Goal: Task Accomplishment & Management: Complete application form

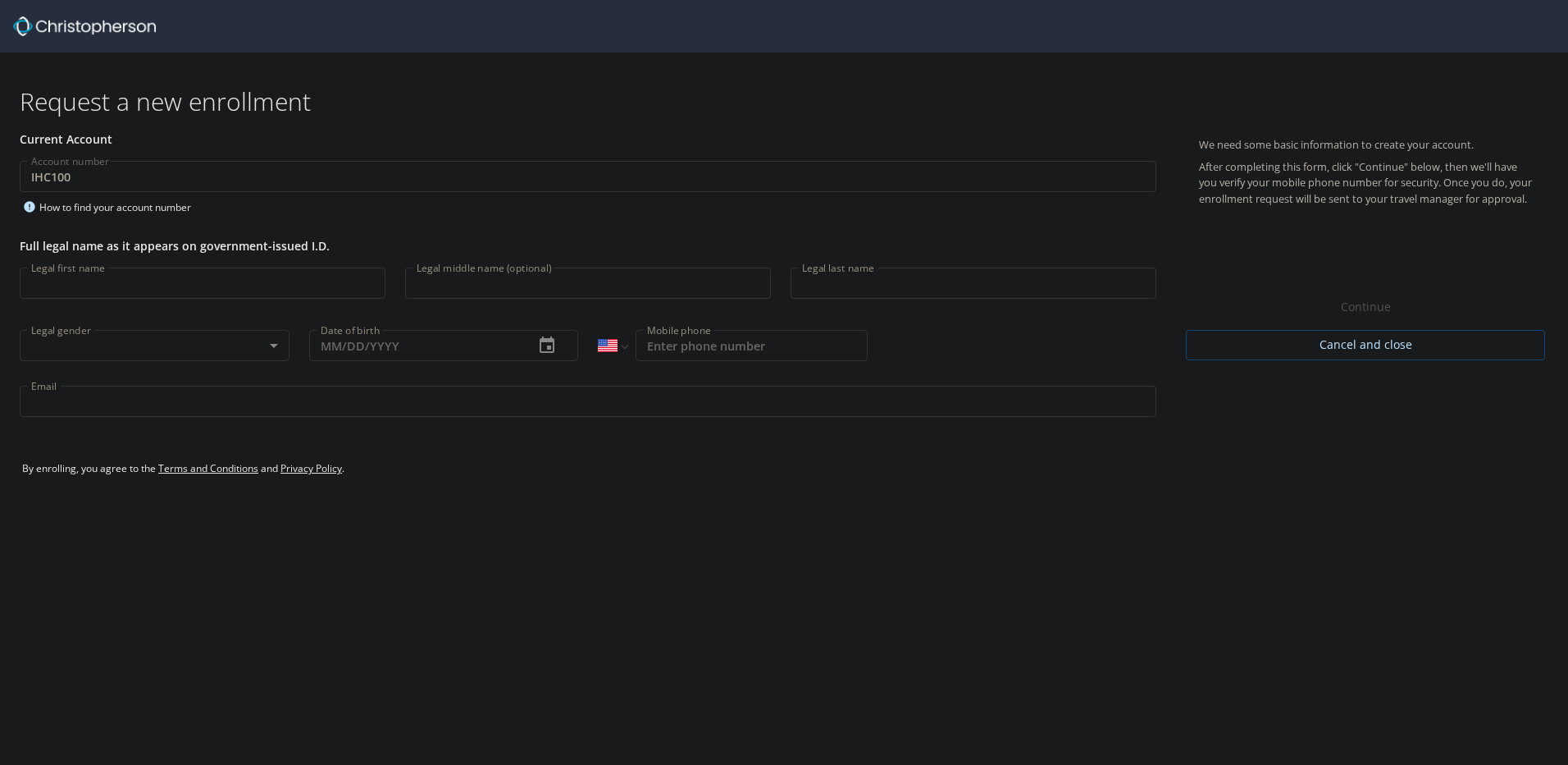
select select "US"
click at [43, 286] on input "Legal first name" at bounding box center [203, 283] width 366 height 31
type input "[PERSON_NAME]"
click at [485, 279] on input "Legal middle name (optional)" at bounding box center [588, 283] width 366 height 31
type input "M"
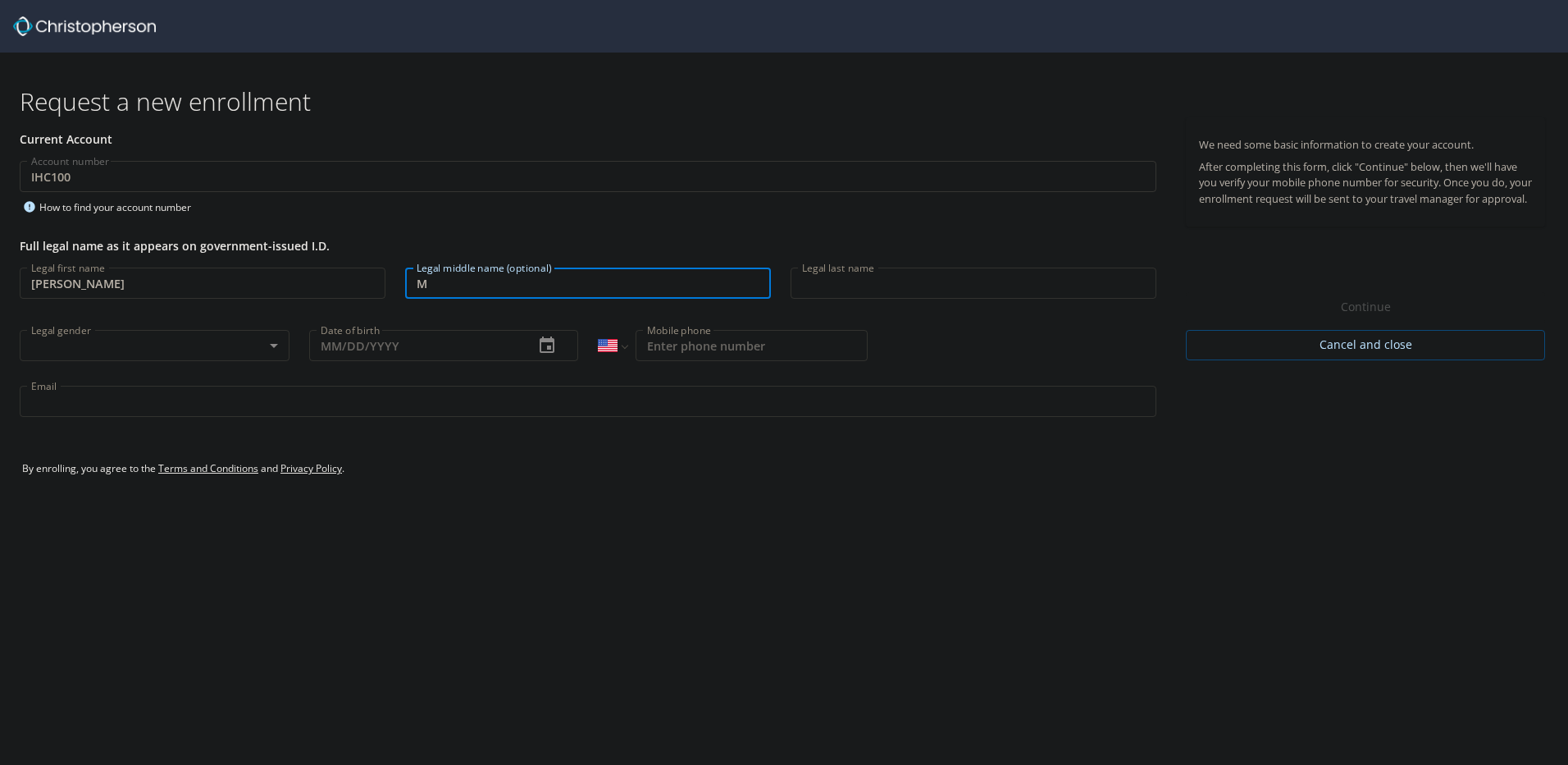
click at [833, 279] on input "Legal last name" at bounding box center [973, 283] width 366 height 31
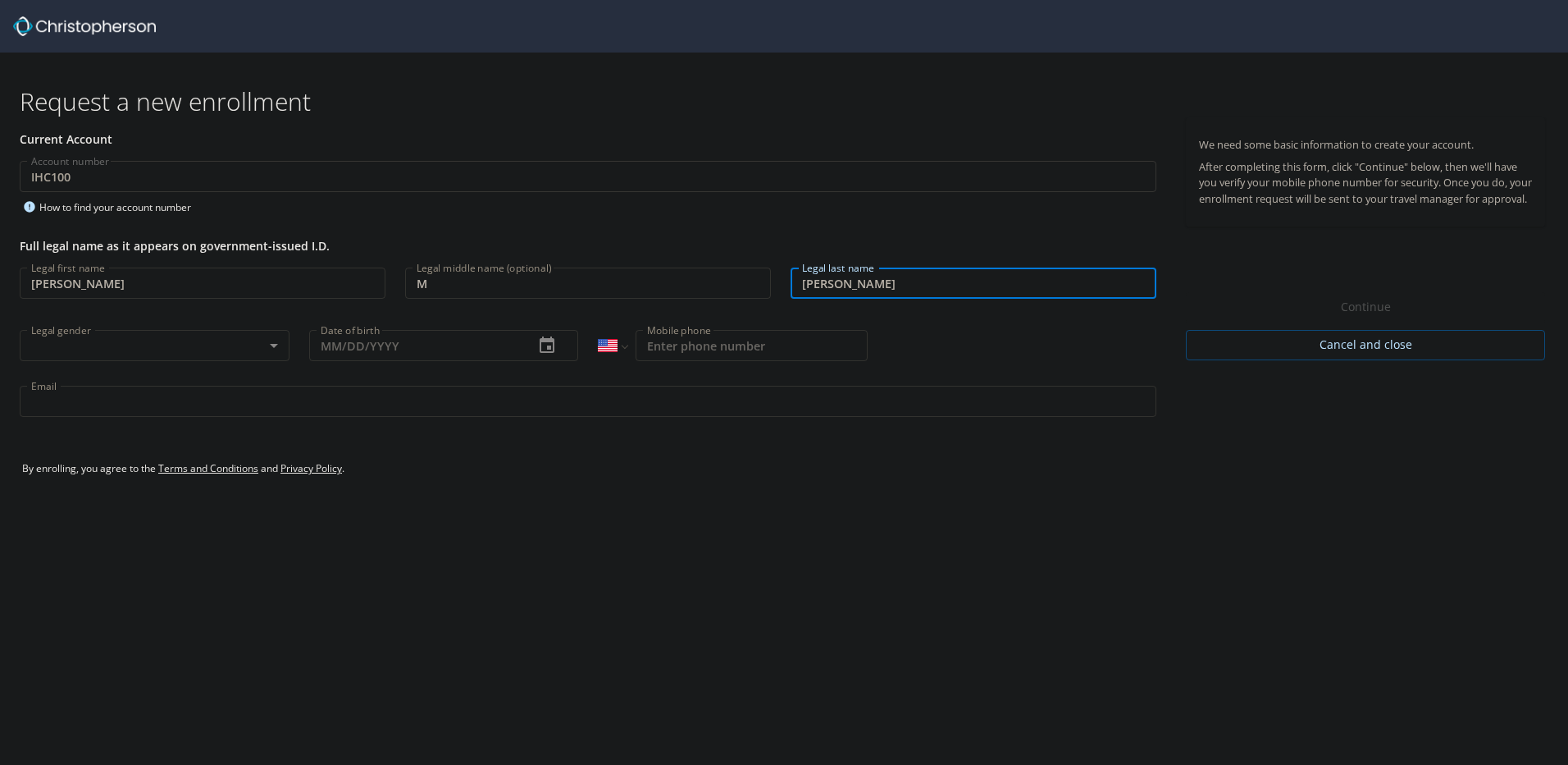
type input "[PERSON_NAME]"
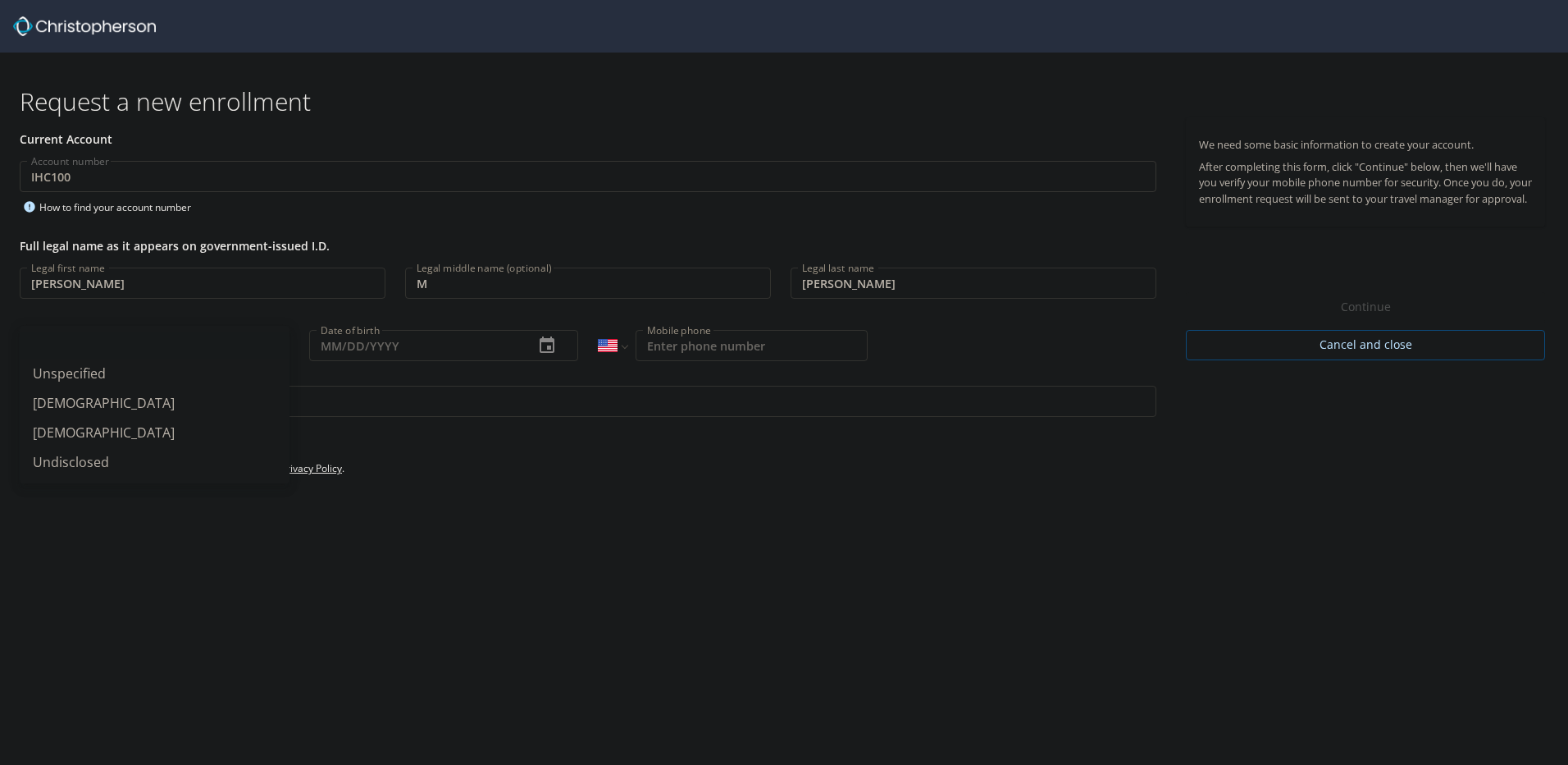
click at [269, 345] on body "Request a new enrollment Current Account Account number IHC100 Account number H…" at bounding box center [784, 382] width 1568 height 765
click at [65, 427] on li "[DEMOGRAPHIC_DATA]" at bounding box center [154, 433] width 269 height 30
type input "[DEMOGRAPHIC_DATA]"
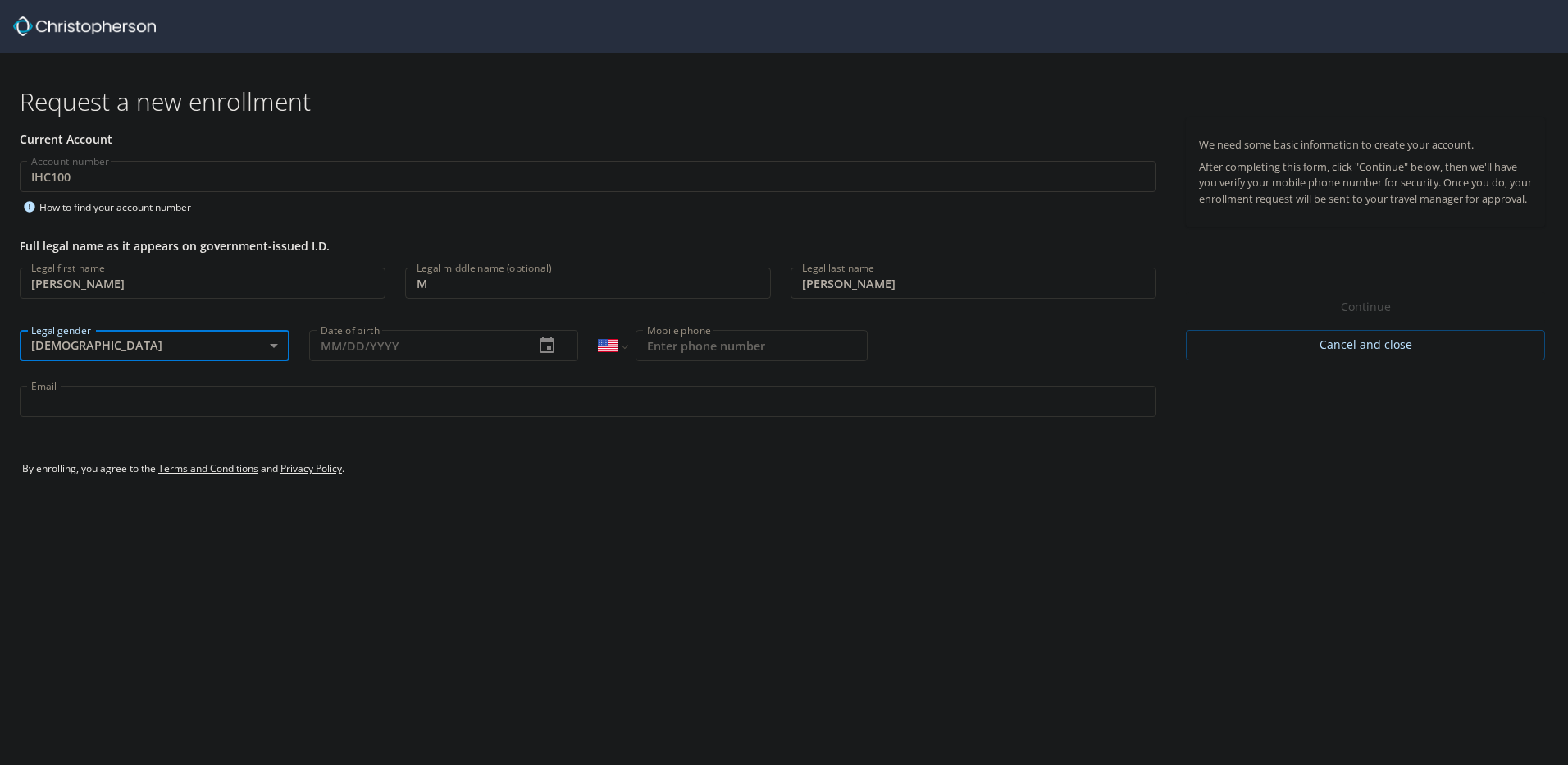
click at [546, 348] on icon "button" at bounding box center [547, 345] width 20 height 20
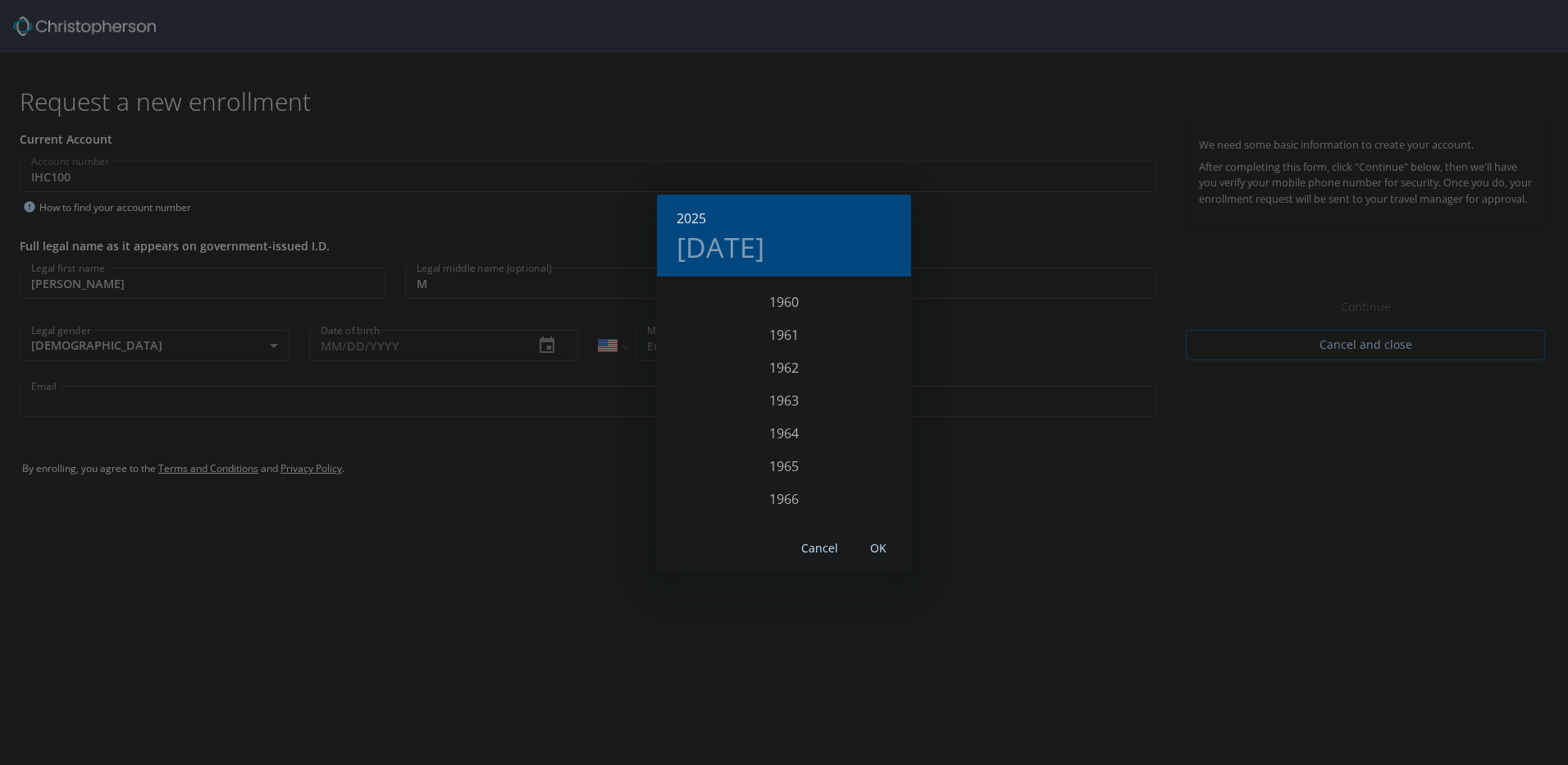
scroll to position [2031, 0]
click at [770, 432] on div "1965" at bounding box center [784, 430] width 255 height 33
click at [702, 374] on div "Apr" at bounding box center [699, 371] width 85 height 62
click at [877, 393] on p "10" at bounding box center [883, 393] width 12 height 11
click at [882, 545] on span "OK" at bounding box center [878, 548] width 40 height 21
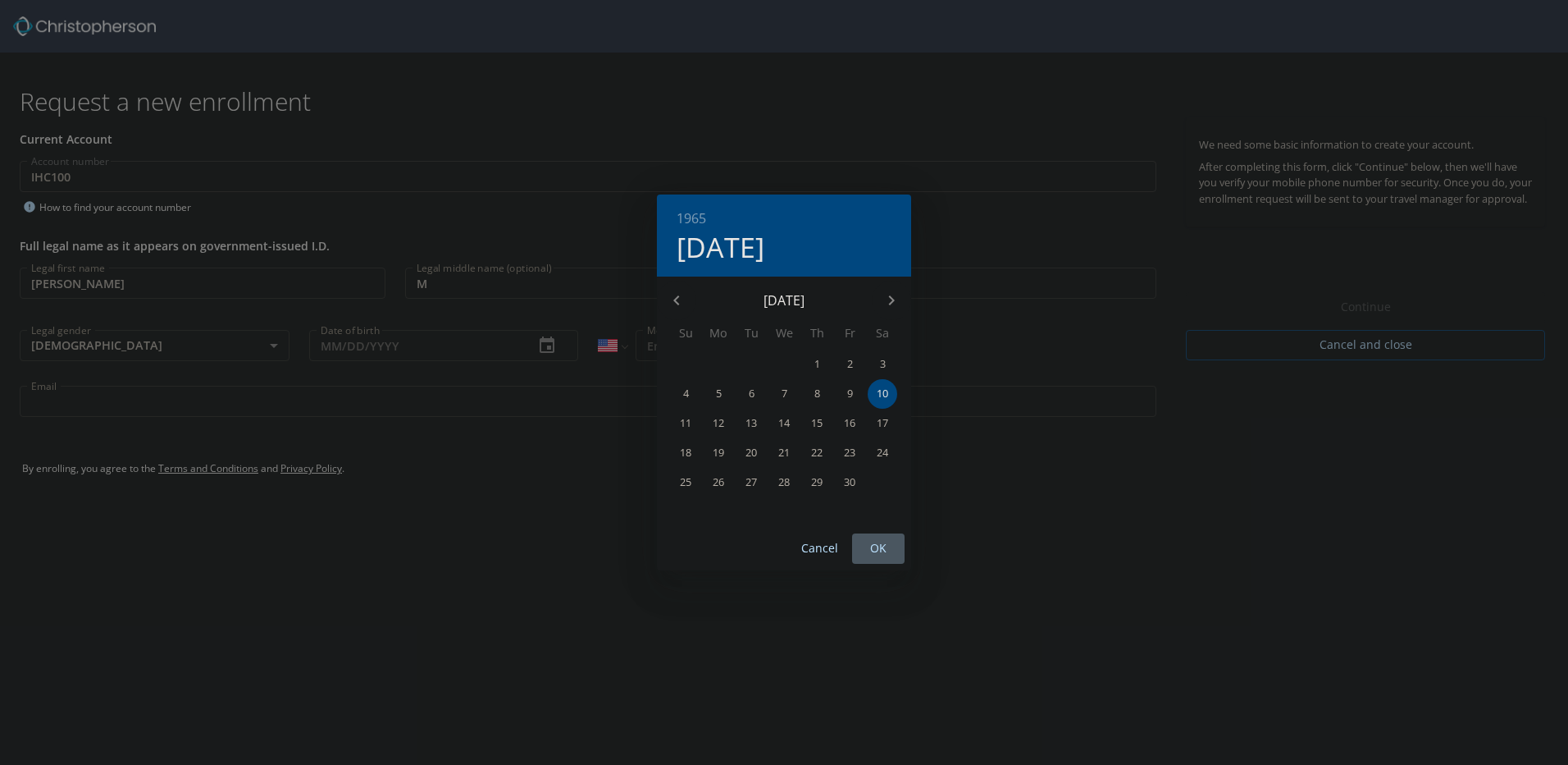
type input "[DATE]"
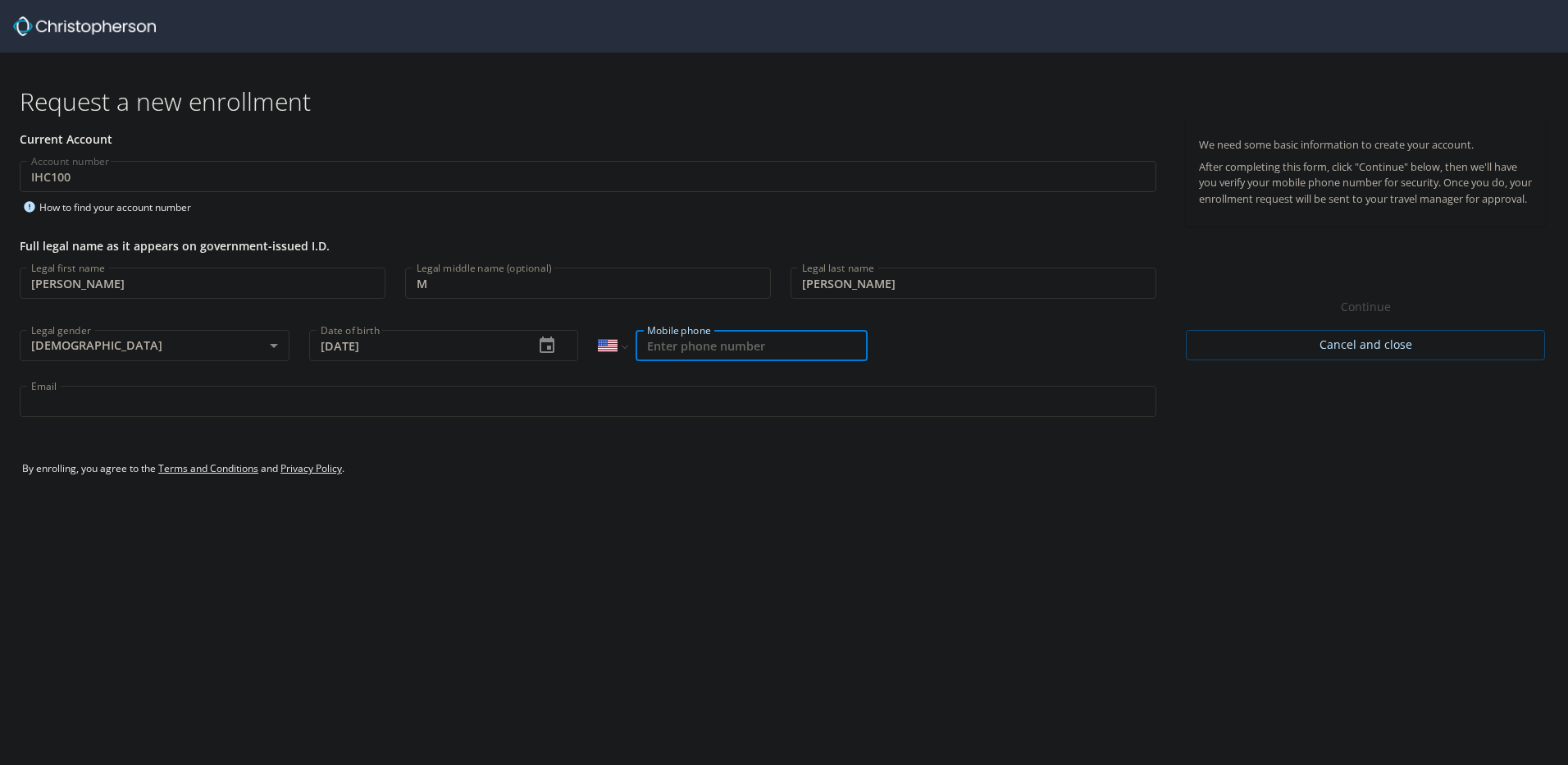
click at [683, 344] on input "Mobile phone" at bounding box center [751, 345] width 232 height 31
type input "[PHONE_NUMBER]"
click at [71, 399] on input "Email" at bounding box center [588, 401] width 1136 height 31
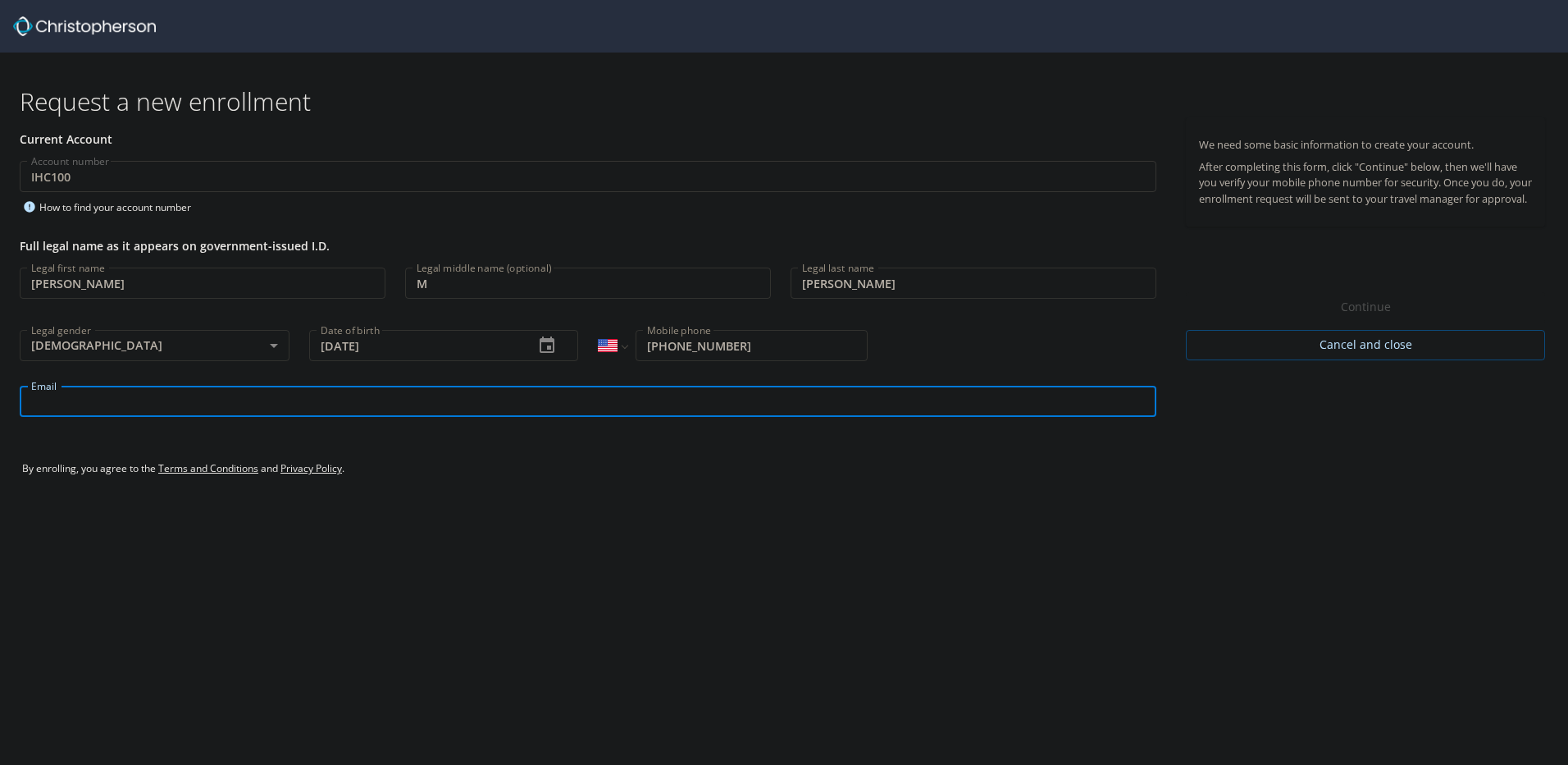
type input "[PERSON_NAME][EMAIL_ADDRESS][PERSON_NAME][DOMAIN_NAME]"
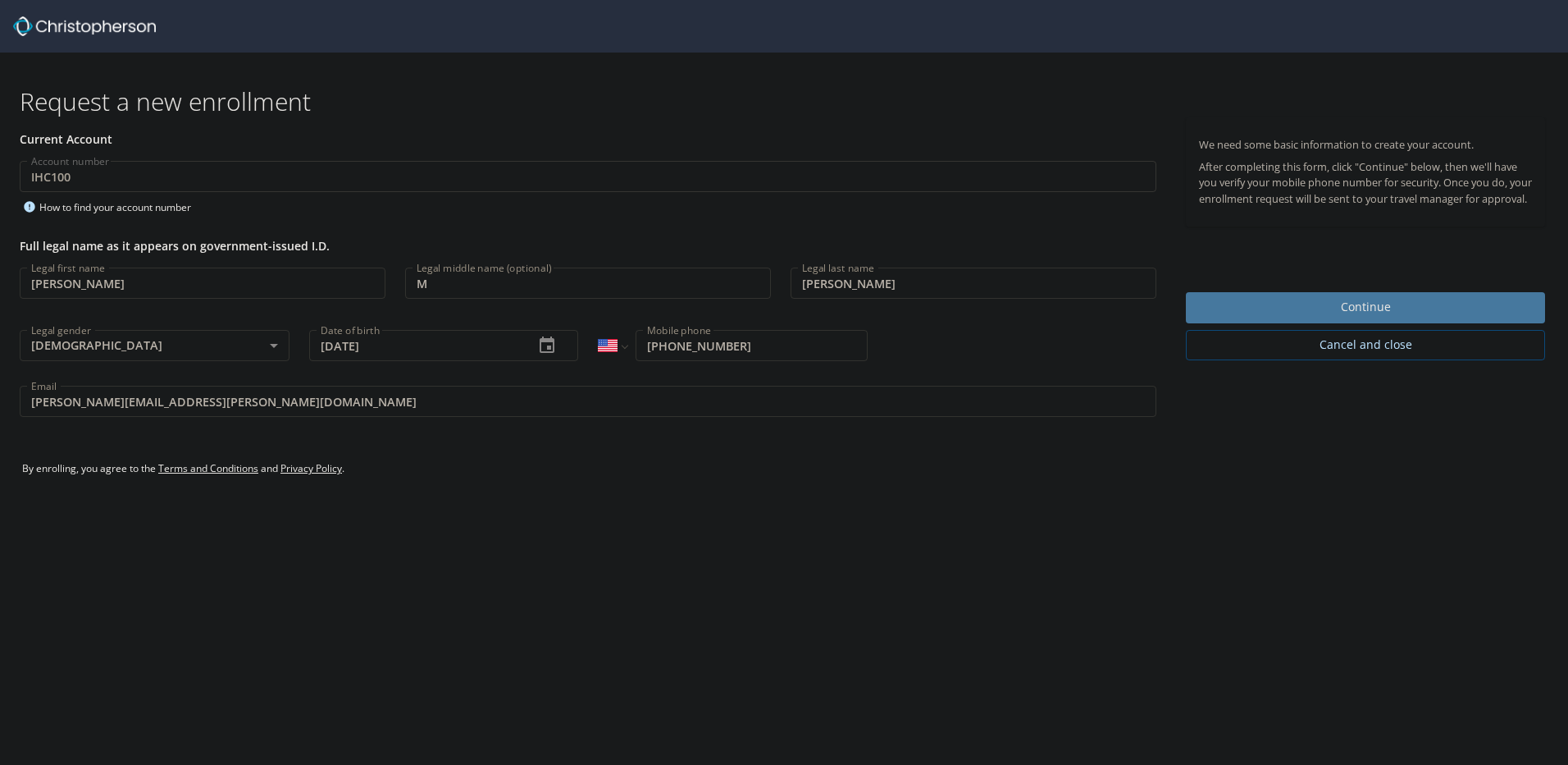
click at [1327, 317] on span "Continue" at bounding box center [1365, 307] width 333 height 21
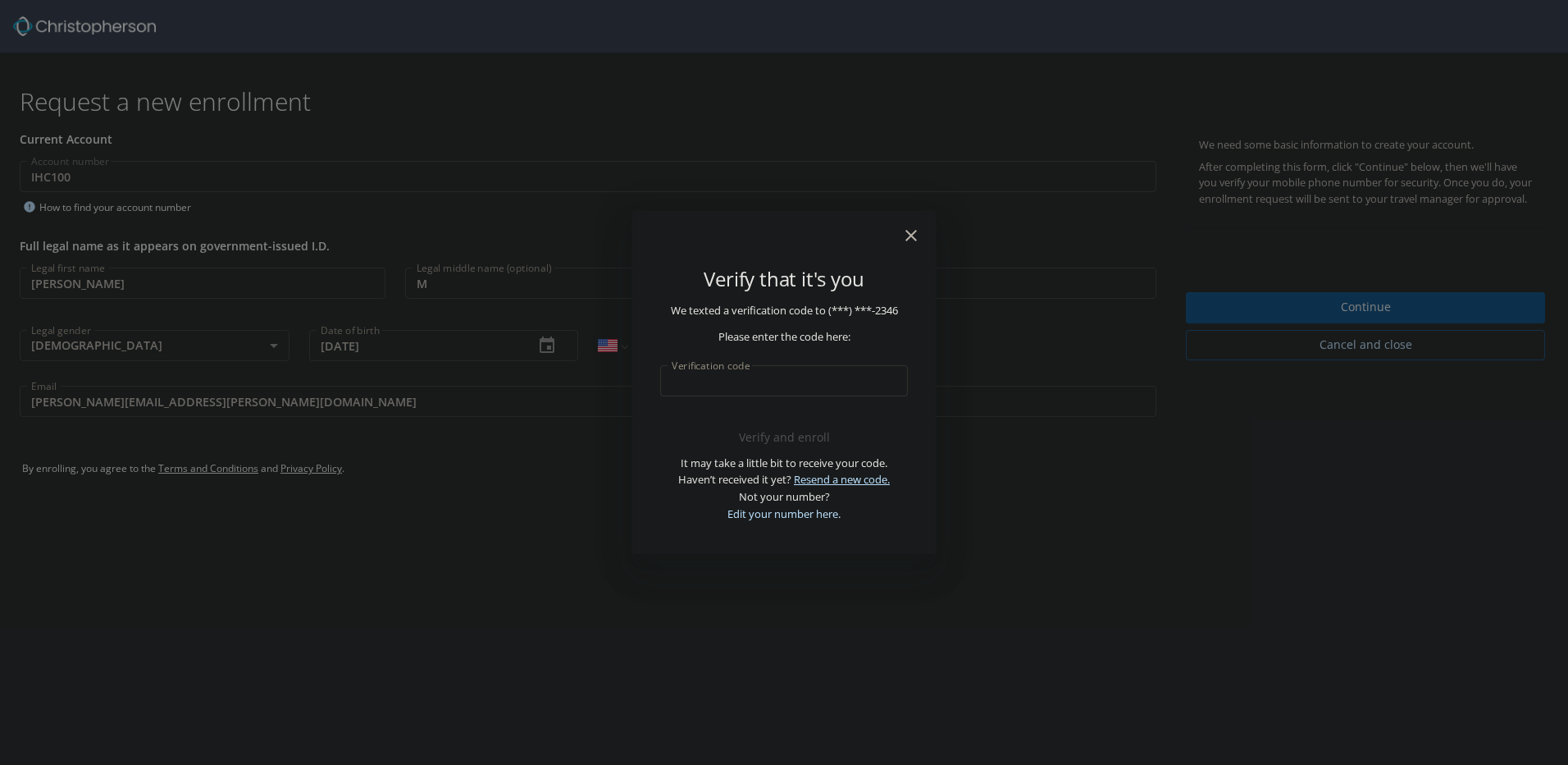
click at [825, 481] on link "Resend a new code." at bounding box center [841, 478] width 95 height 15
click at [715, 389] on input "Verification code" at bounding box center [784, 380] width 248 height 31
click at [708, 377] on input "Verification code" at bounding box center [784, 380] width 248 height 31
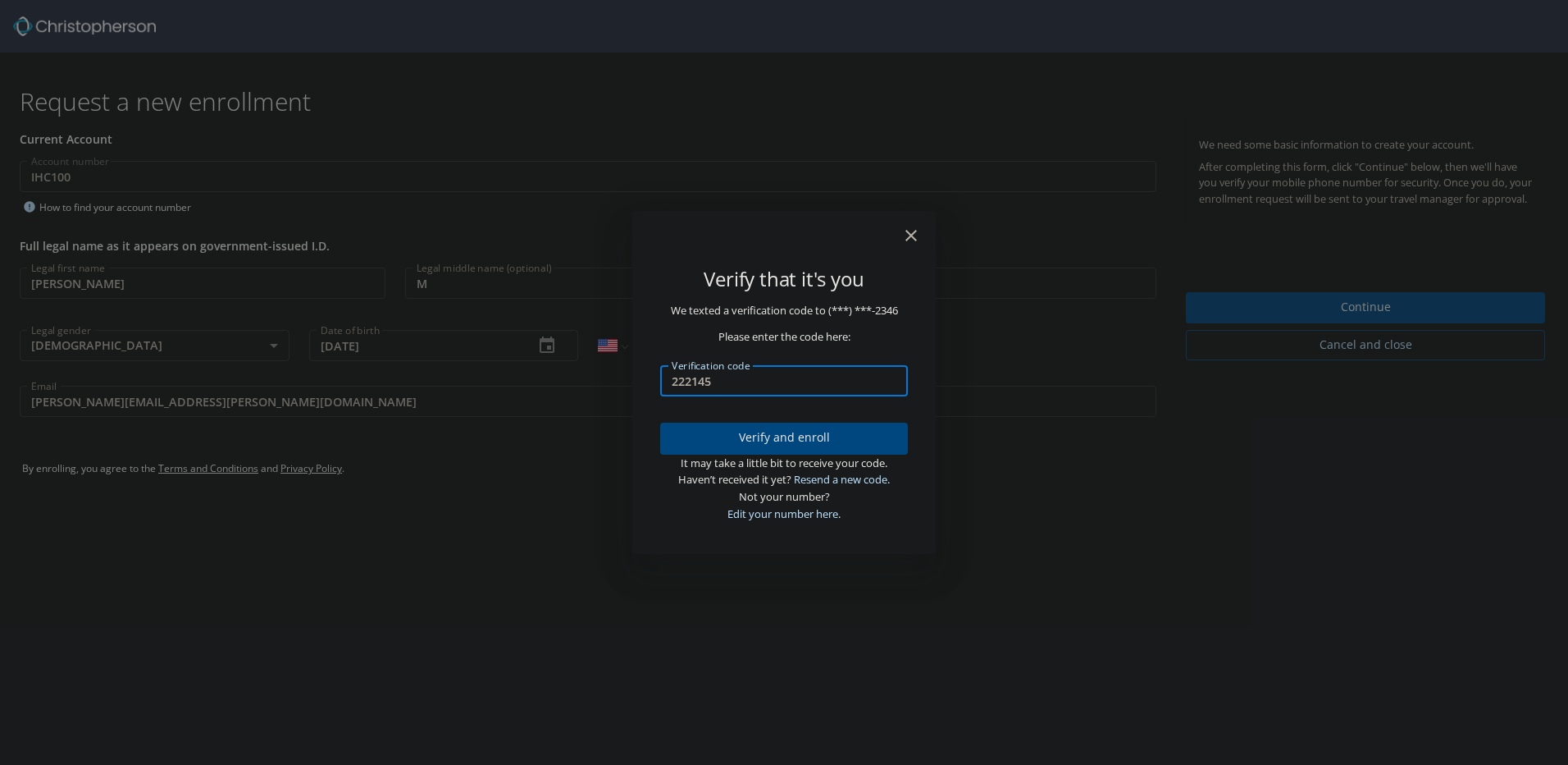
type input "222145"
click at [780, 437] on span "Verify and enroll" at bounding box center [784, 438] width 222 height 21
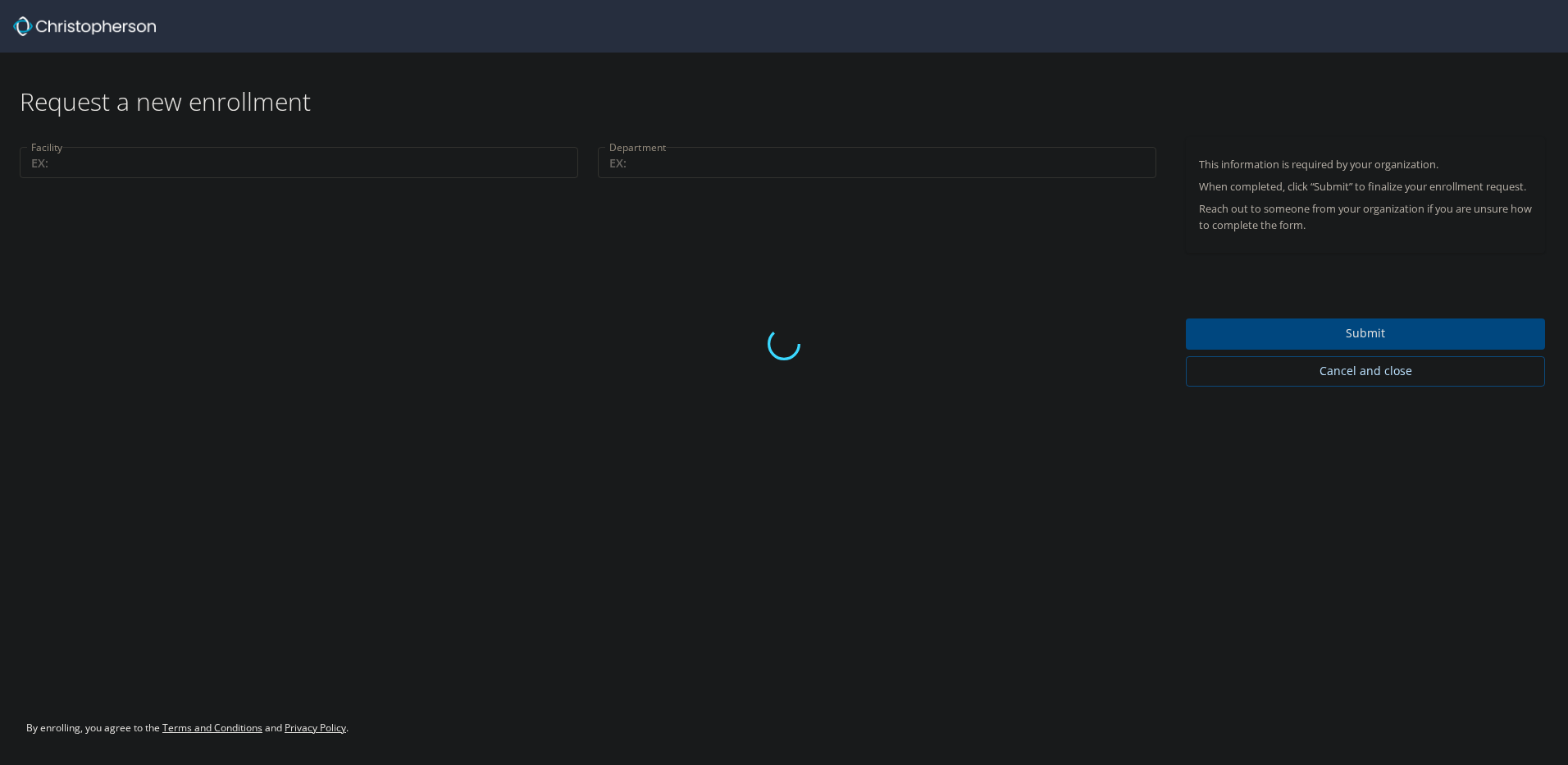
drag, startPoint x: 95, startPoint y: 156, endPoint x: 87, endPoint y: 166, distance: 12.8
click at [94, 156] on div at bounding box center [784, 343] width 1568 height 841
click at [75, 167] on div at bounding box center [784, 343] width 1568 height 841
click at [620, 171] on div at bounding box center [784, 343] width 1568 height 841
click at [522, 338] on div at bounding box center [784, 343] width 1568 height 841
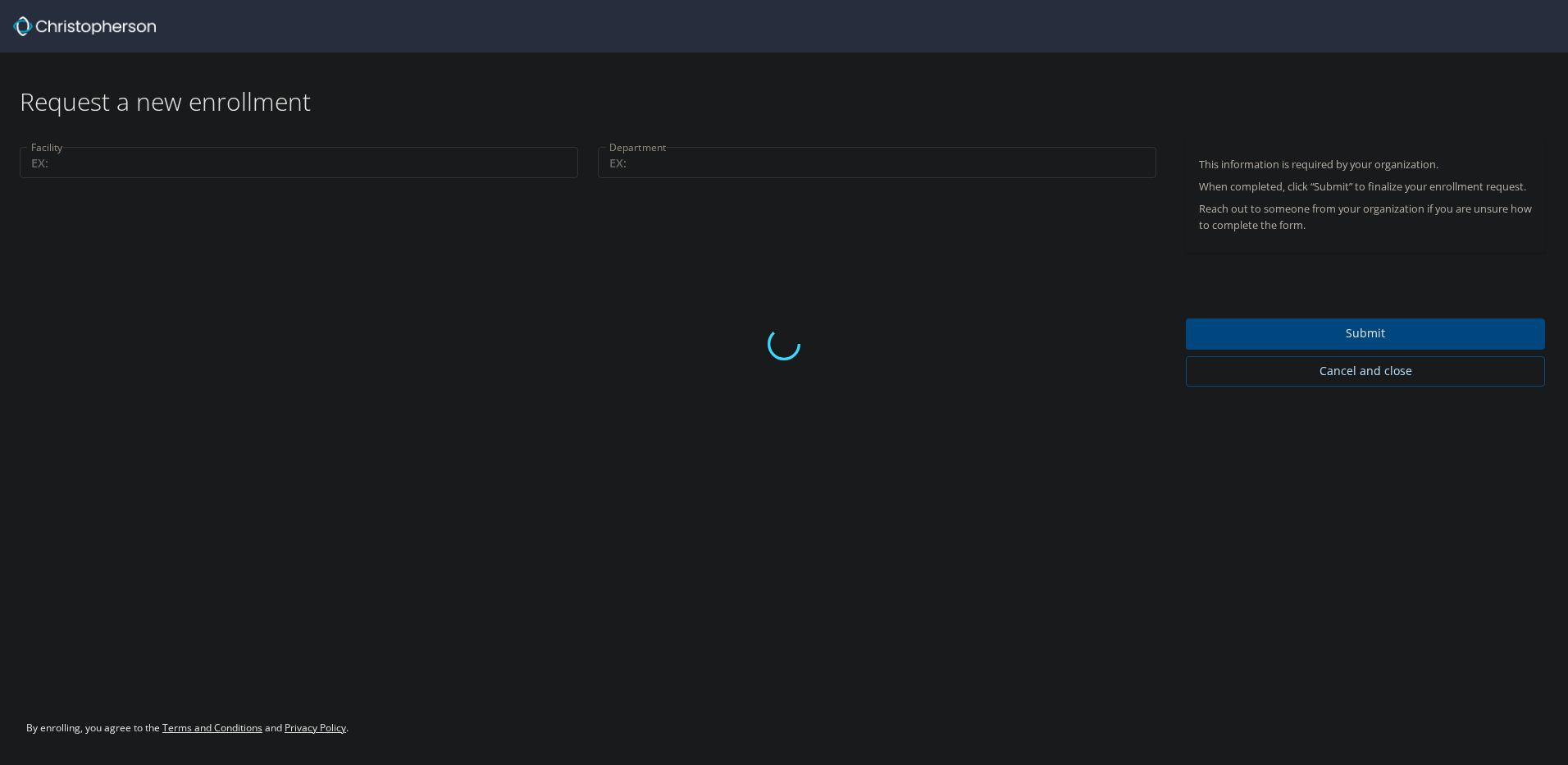
click at [1330, 332] on div at bounding box center [784, 343] width 1568 height 841
click at [1371, 339] on div at bounding box center [784, 343] width 1568 height 841
drag, startPoint x: 1280, startPoint y: 335, endPoint x: 1224, endPoint y: 305, distance: 63.5
click at [1280, 334] on div at bounding box center [784, 343] width 1568 height 841
click at [661, 158] on div at bounding box center [784, 343] width 1568 height 841
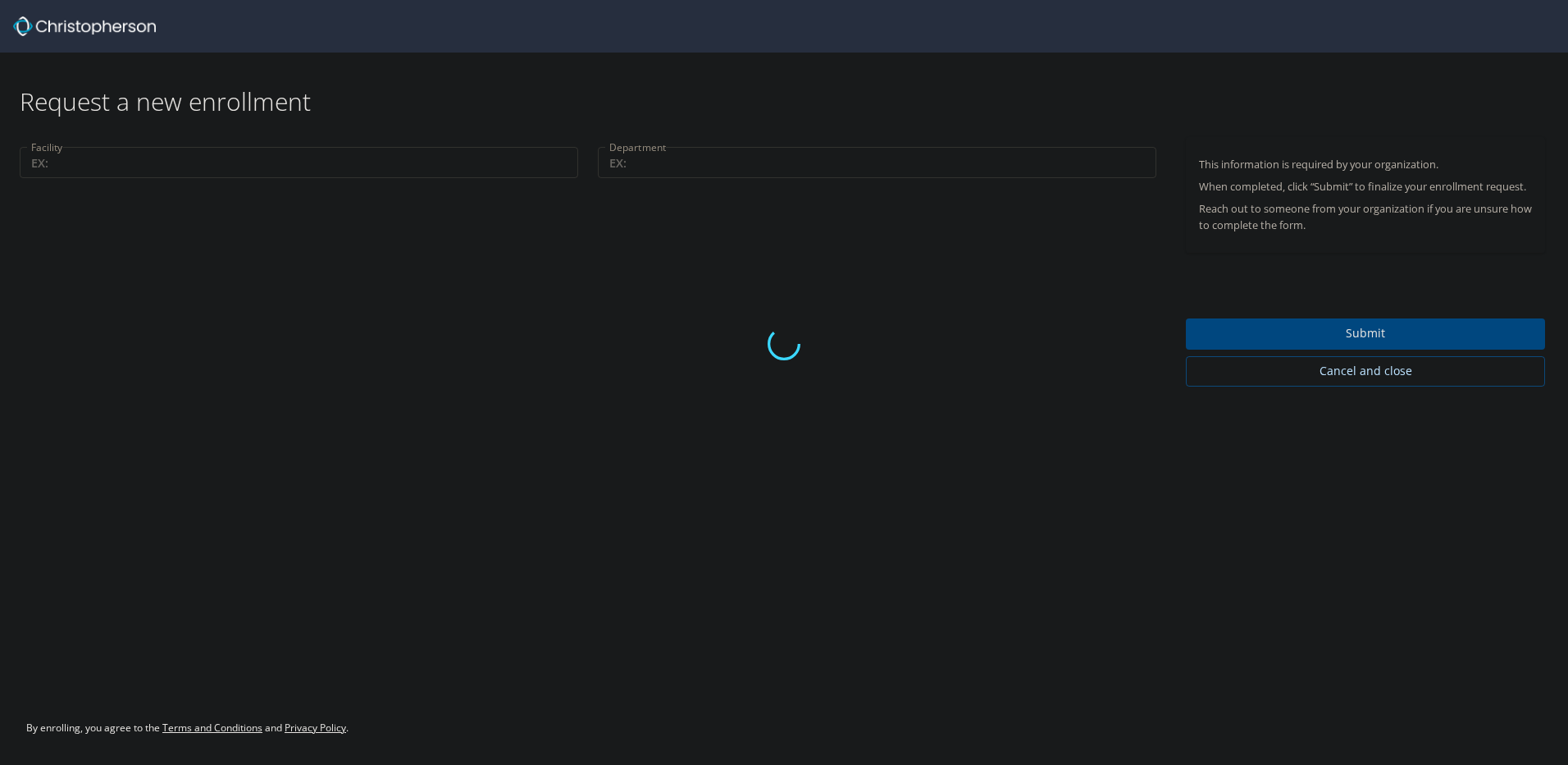
click at [606, 182] on div at bounding box center [784, 343] width 1568 height 841
